Goal: Check status: Check status

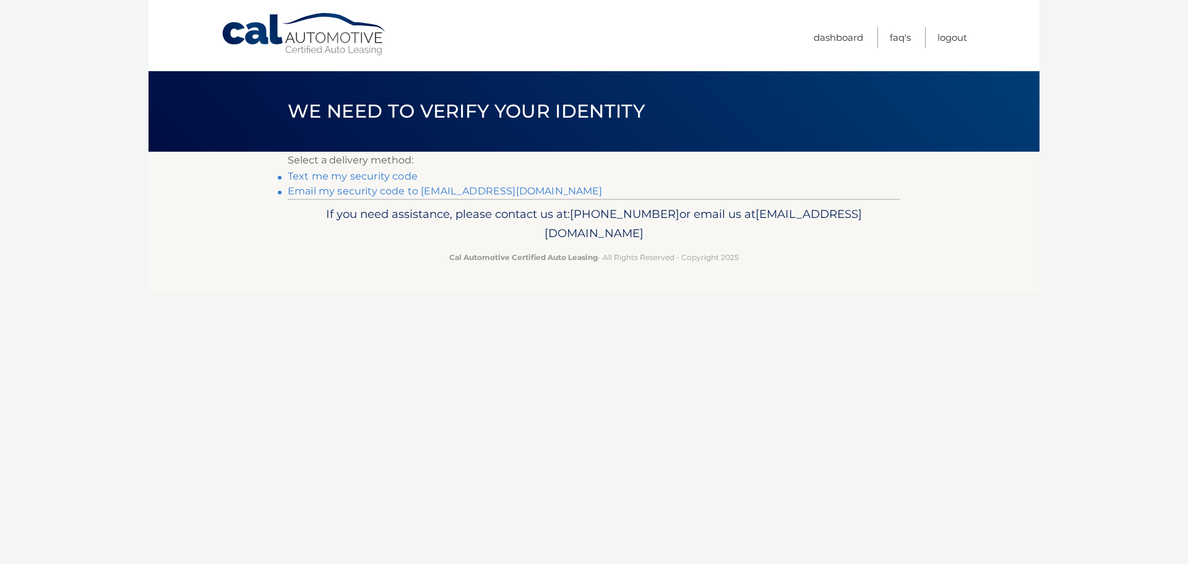
click at [363, 195] on link "Email my security code to m*********@calautomotive.com" at bounding box center [445, 191] width 315 height 12
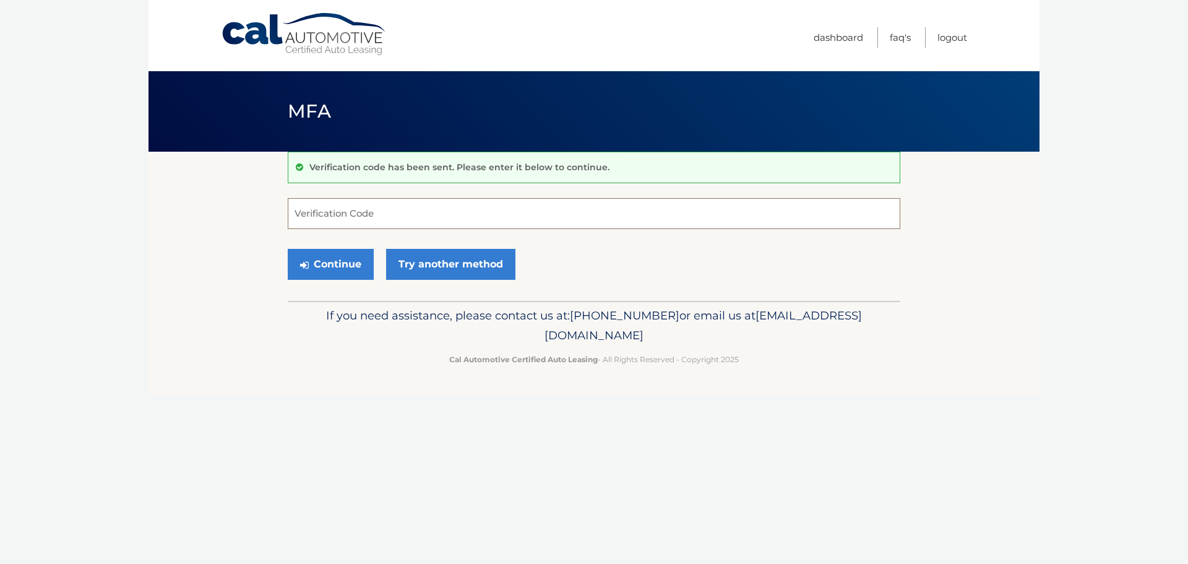
click at [302, 215] on input "Verification Code" at bounding box center [594, 213] width 612 height 31
type input "250209"
click at [288, 249] on button "Continue" at bounding box center [331, 264] width 86 height 31
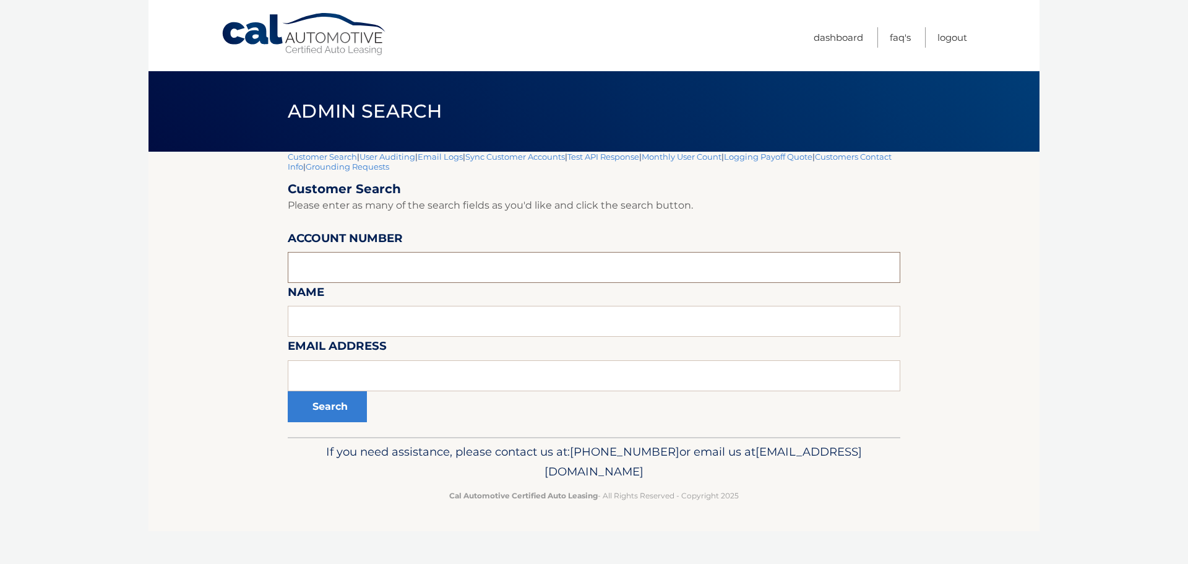
click at [325, 269] on input "text" at bounding box center [594, 267] width 612 height 31
type input "44455983603"
click at [288, 391] on button "Search" at bounding box center [327, 406] width 79 height 31
